Goal: Navigation & Orientation: Find specific page/section

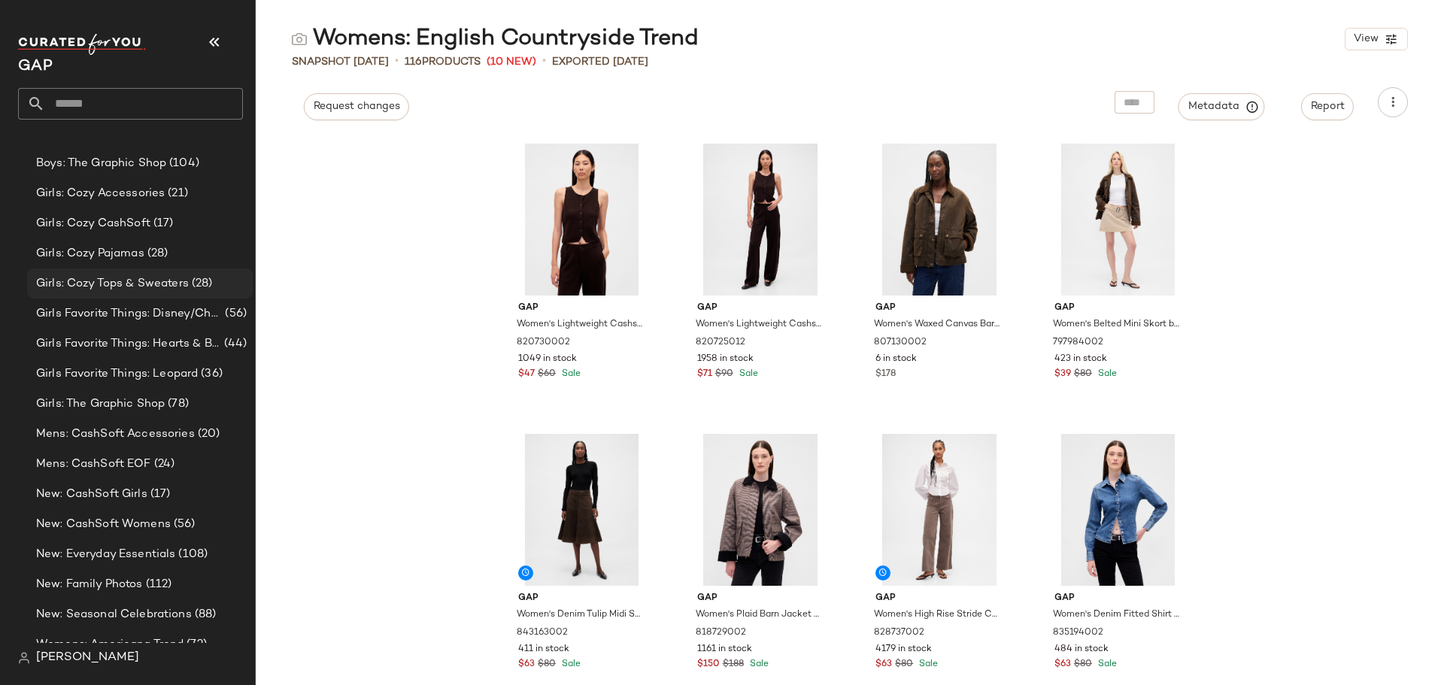
scroll to position [760, 0]
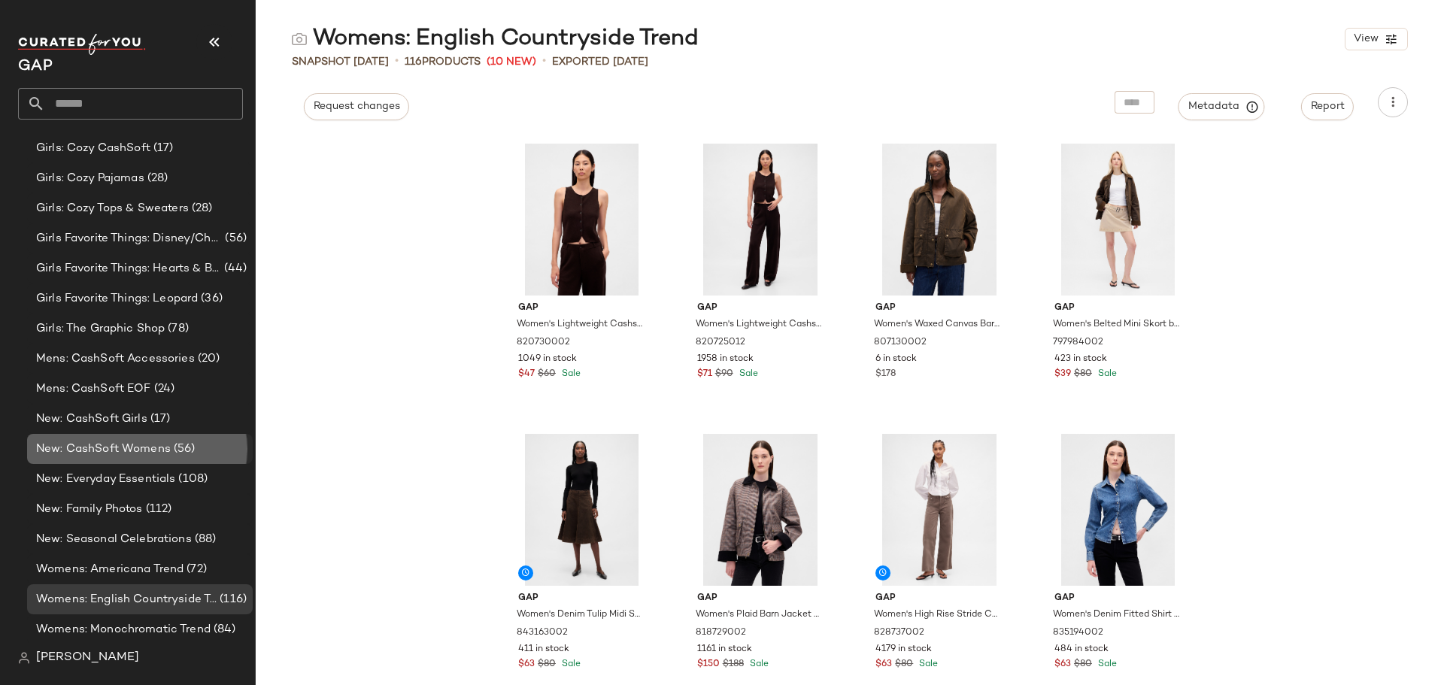
click at [108, 446] on span "New: CashSoft Womens" at bounding box center [103, 449] width 135 height 17
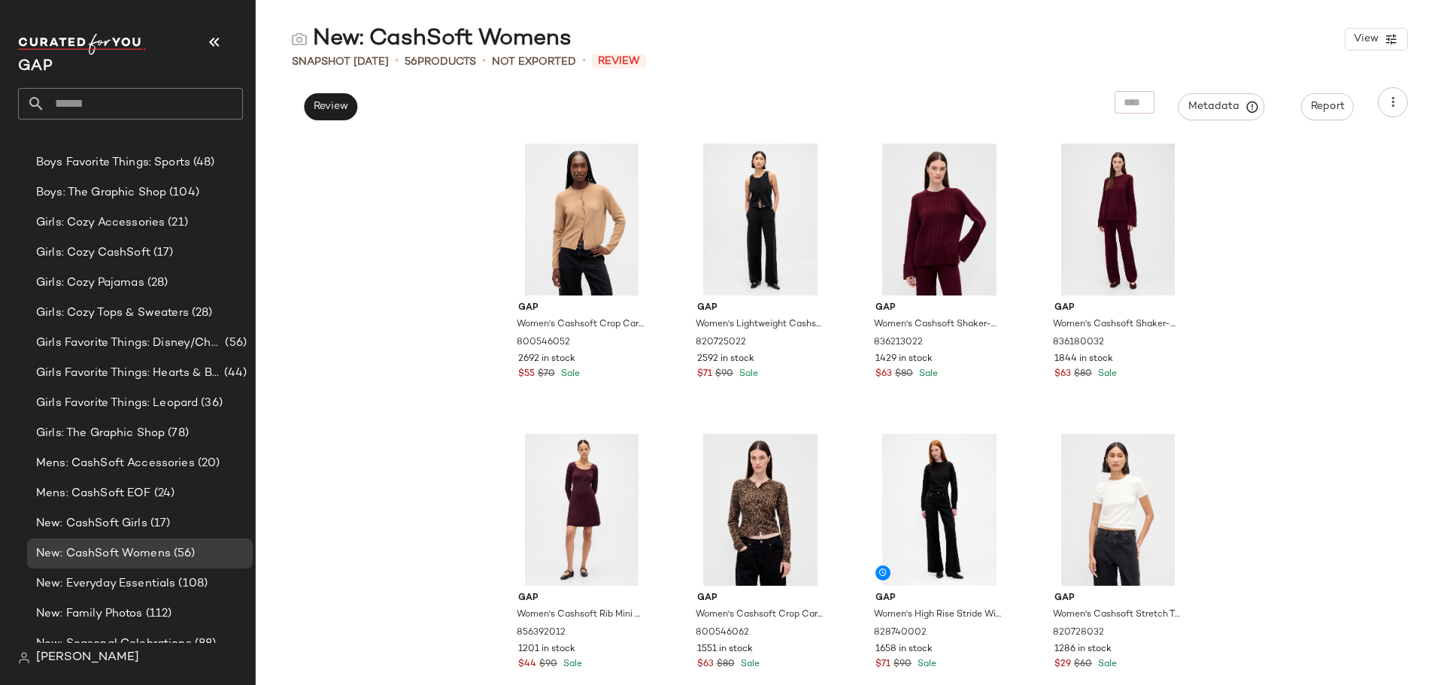
scroll to position [760, 0]
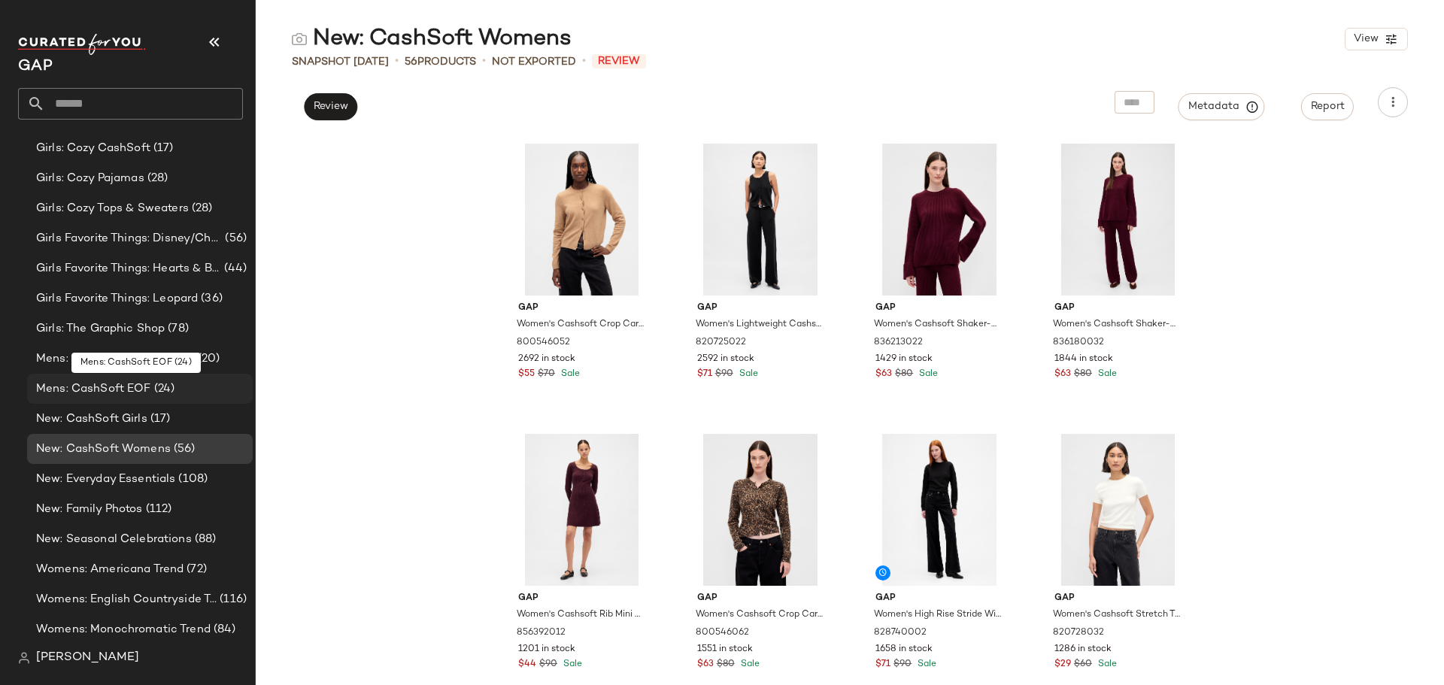
click at [155, 382] on span "(24)" at bounding box center [163, 388] width 24 height 17
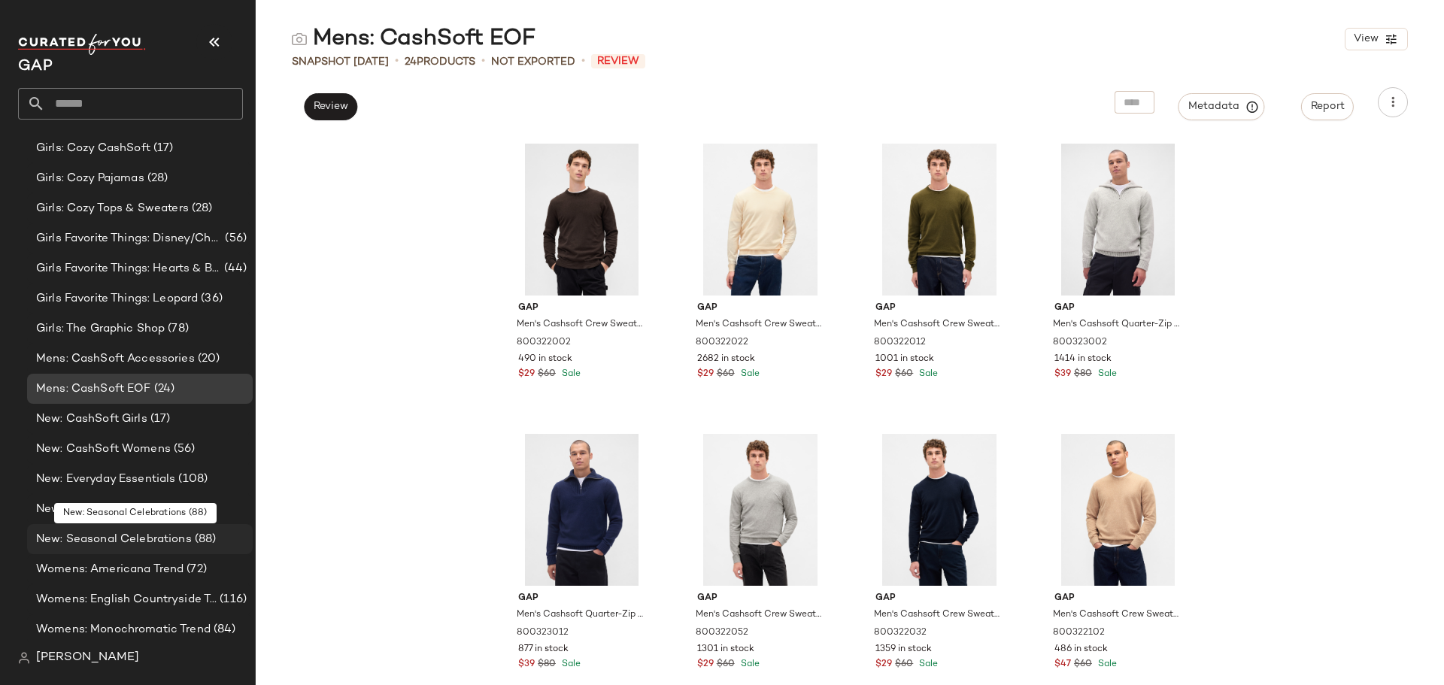
click at [124, 535] on span "New: Seasonal Celebrations" at bounding box center [114, 539] width 156 height 17
